Goal: Find specific fact: Find specific fact

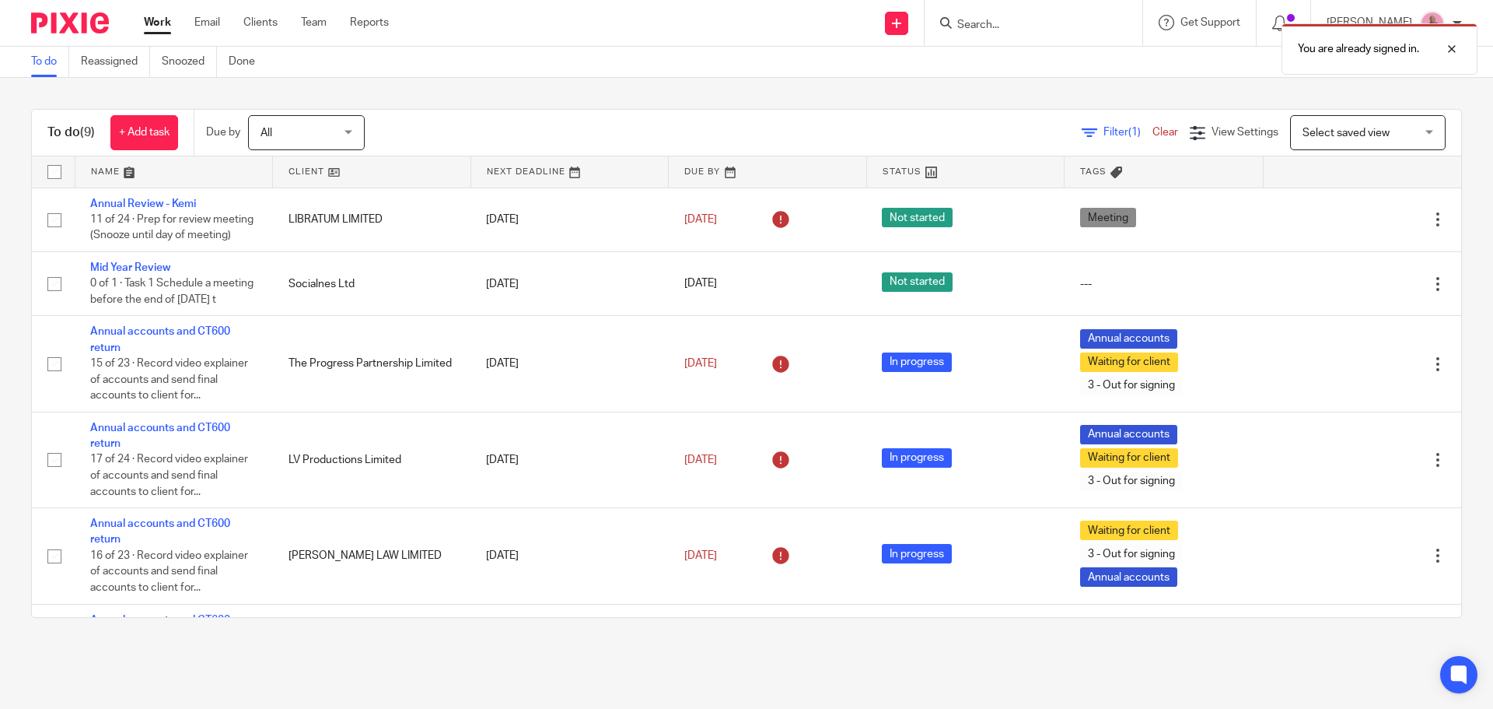
click at [1008, 26] on div "You are already signed in." at bounding box center [1112, 45] width 731 height 59
click at [1038, 20] on div "You are already signed in." at bounding box center [1112, 45] width 731 height 59
click at [1458, 46] on div at bounding box center [1440, 49] width 42 height 19
click at [1004, 26] on input "Search" at bounding box center [1026, 26] width 140 height 14
paste input "[PERSON_NAME]"
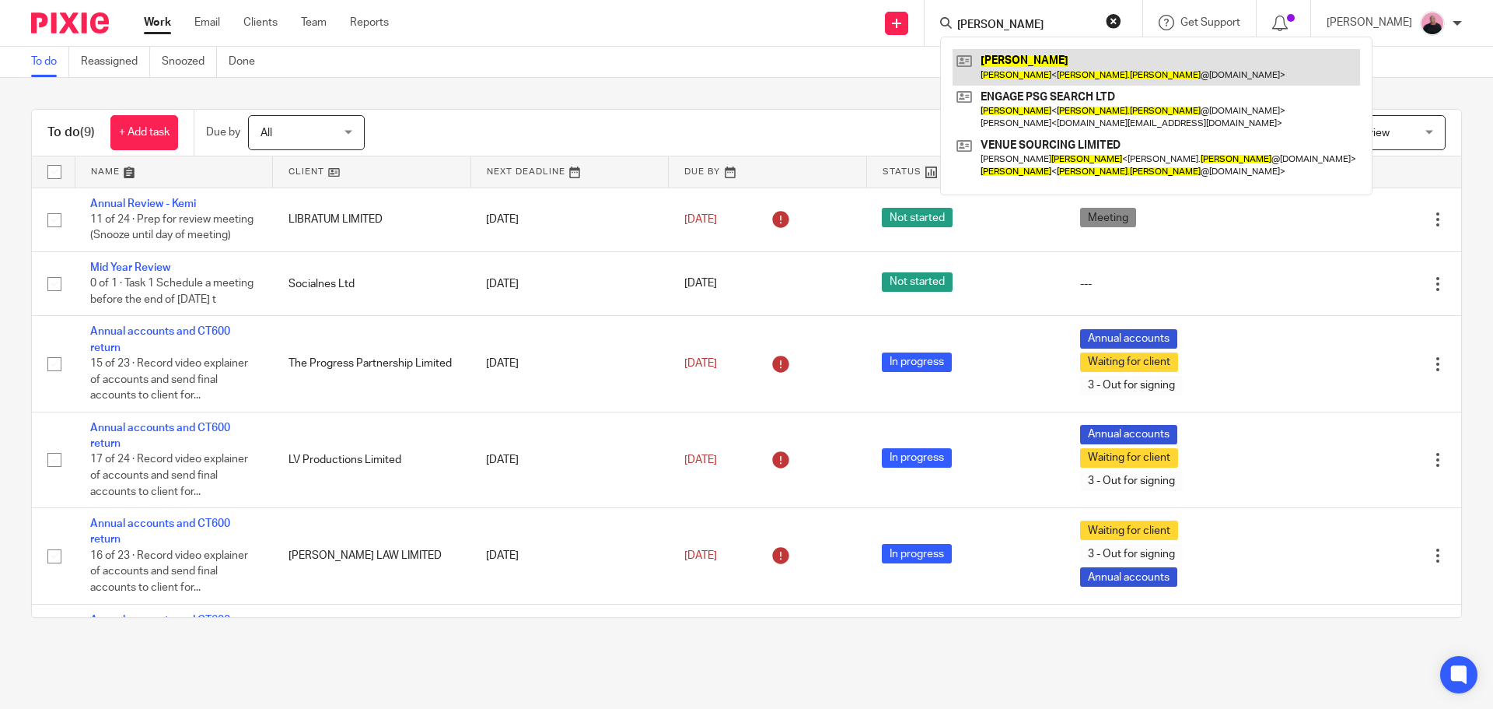
type input "[PERSON_NAME]"
click at [1032, 58] on link at bounding box center [1157, 67] width 408 height 36
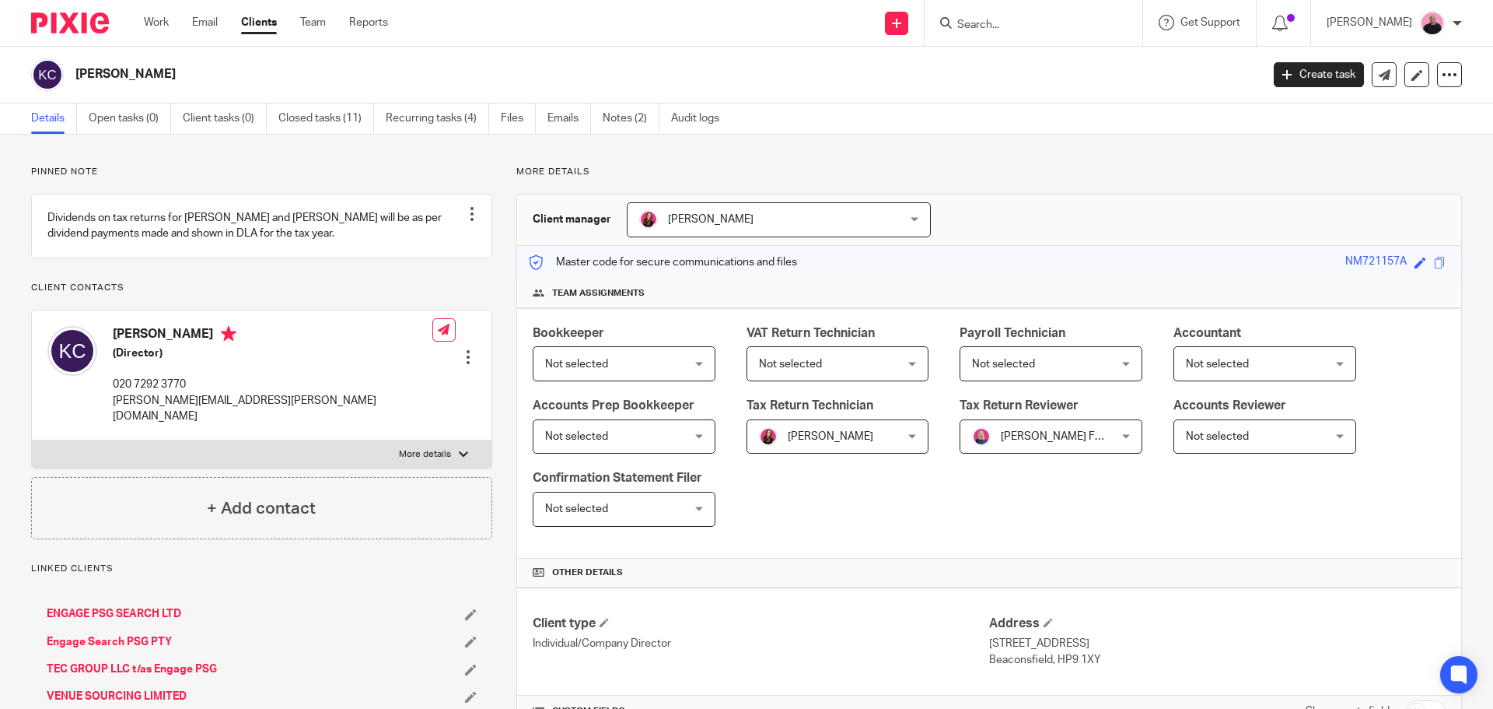
scroll to position [406, 0]
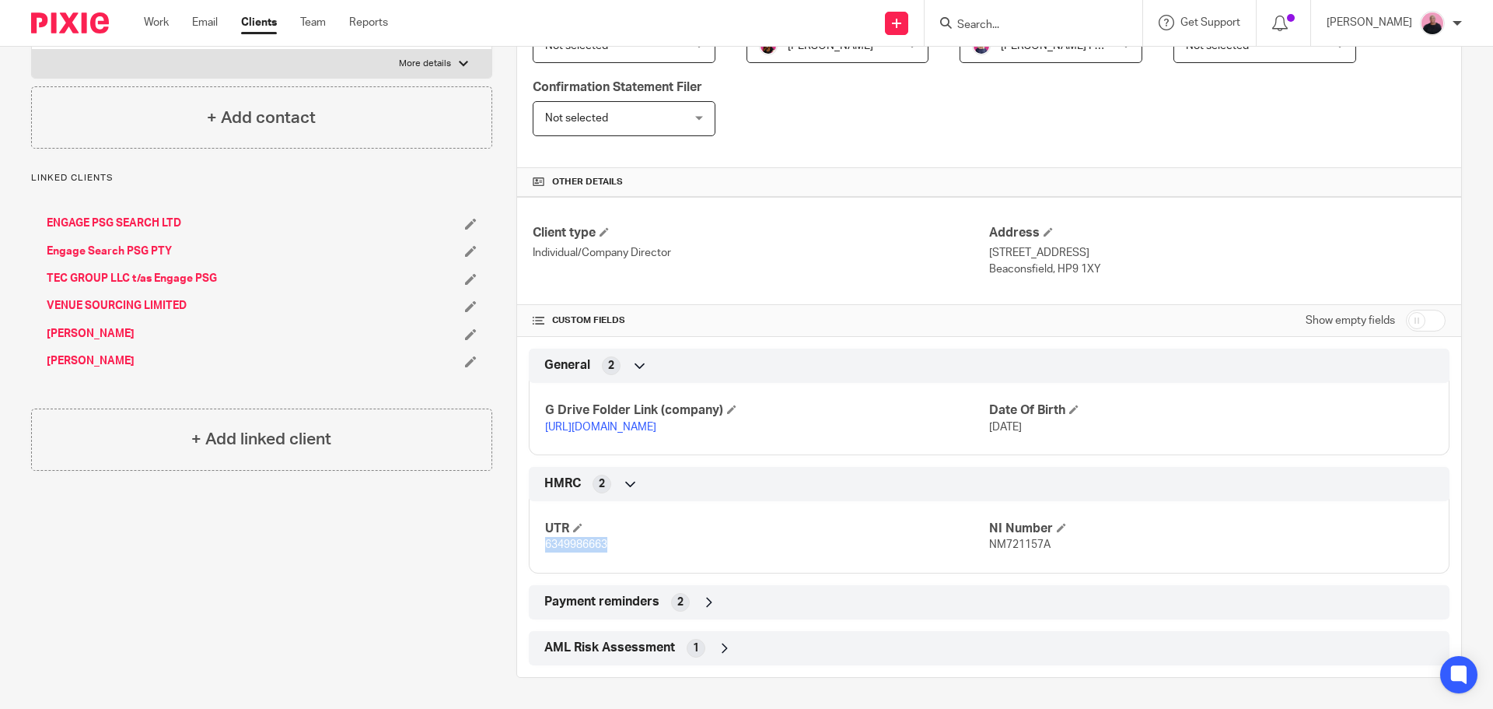
drag, startPoint x: 614, startPoint y: 542, endPoint x: 532, endPoint y: 547, distance: 81.8
click at [532, 547] on div "UTR 6349986663 NI Number NM721157A" at bounding box center [989, 531] width 921 height 84
copy span "6349986663"
